Goal: Task Accomplishment & Management: Manage account settings

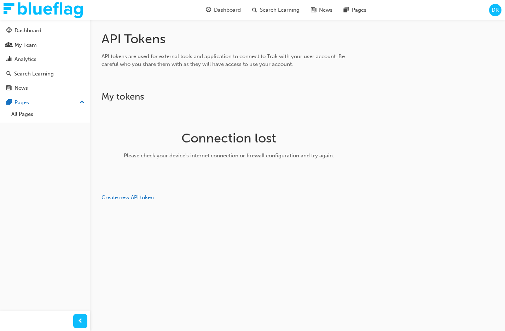
click at [257, 137] on h1 "Connection lost" at bounding box center [229, 138] width 224 height 16
click at [281, 162] on div "Connection lost Please check your device's internet connection or firewall conf…" at bounding box center [229, 148] width 230 height 80
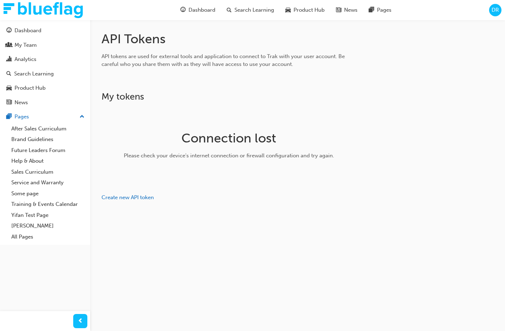
click at [299, 150] on div "Connection lost Please check your device's internet connection or firewall conf…" at bounding box center [229, 148] width 230 height 80
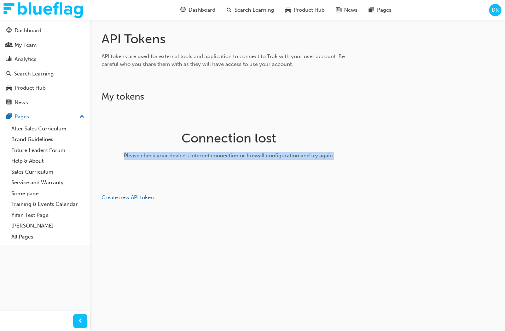
click at [299, 150] on div "Connection lost Please check your device's internet connection or firewall conf…" at bounding box center [229, 148] width 230 height 80
click at [271, 150] on div "Connection lost Please check your device's internet connection or firewall conf…" at bounding box center [229, 148] width 230 height 80
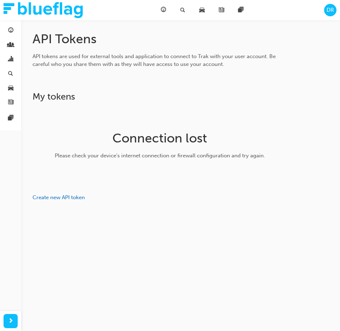
click at [177, 156] on div "Please check your device's internet connection or firewall configuration and tr…" at bounding box center [160, 155] width 224 height 8
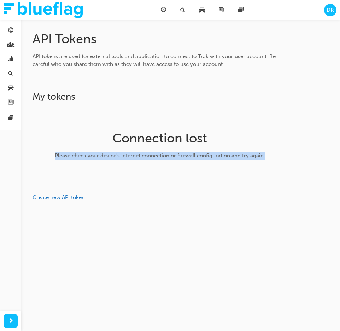
click at [177, 156] on div "Please check your device's internet connection or firewall configuration and tr…" at bounding box center [160, 155] width 224 height 8
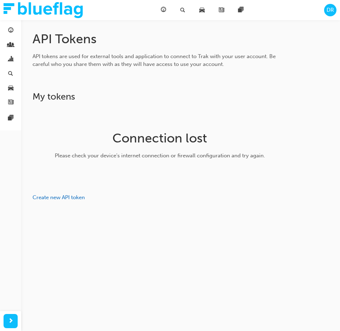
click at [180, 136] on h1 "Connection lost" at bounding box center [160, 138] width 224 height 16
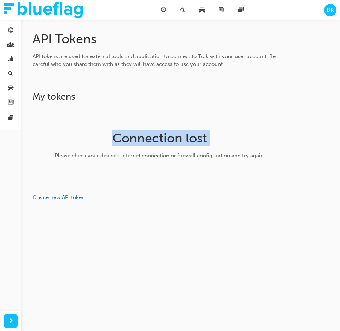
click at [180, 136] on h1 "Connection lost" at bounding box center [160, 138] width 224 height 16
click at [192, 144] on h1 "Connection lost" at bounding box center [160, 138] width 224 height 16
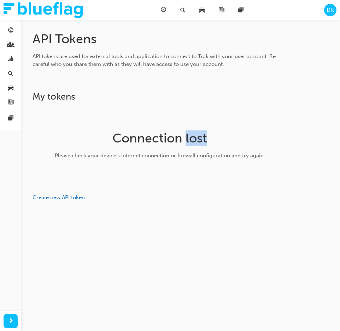
click at [192, 144] on h1 "Connection lost" at bounding box center [160, 138] width 224 height 16
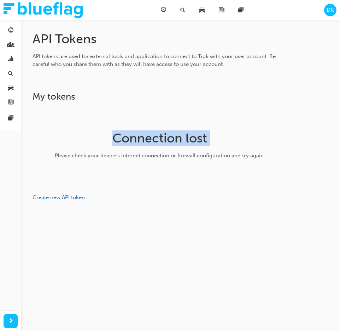
click at [192, 144] on h1 "Connection lost" at bounding box center [160, 138] width 224 height 16
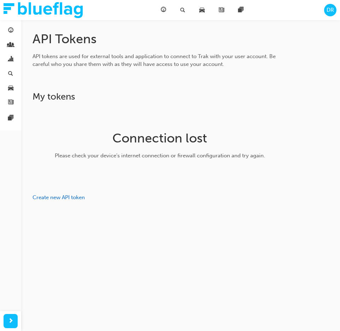
click at [194, 82] on div "API Tokens API tokens are used for external tools and application to connect to…" at bounding box center [160, 116] width 255 height 170
